Goal: Find specific page/section: Find specific page/section

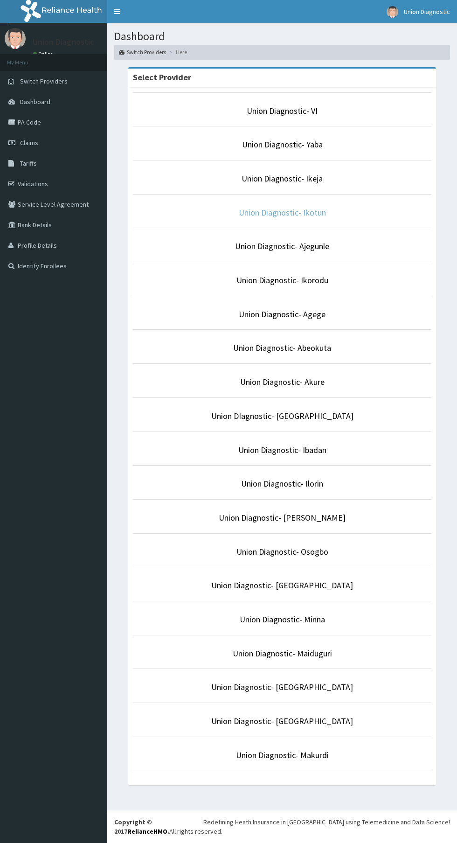
click at [250, 212] on link "Union Diagnostic- Ikotun" at bounding box center [282, 212] width 87 height 11
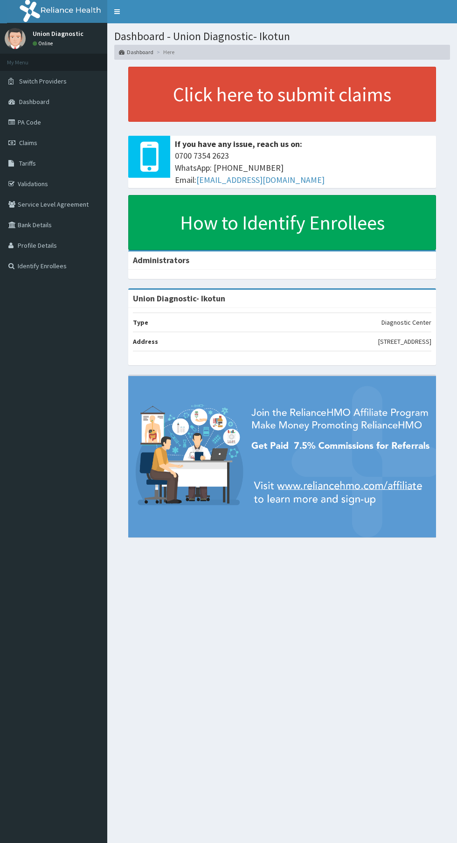
click at [58, 125] on link "PA Code" at bounding box center [53, 122] width 107 height 21
